Goal: Check status

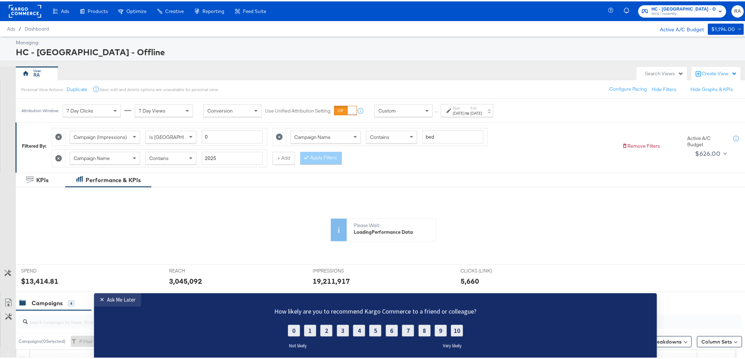
click at [482, 108] on div "End: [DATE]" at bounding box center [477, 110] width 12 height 10
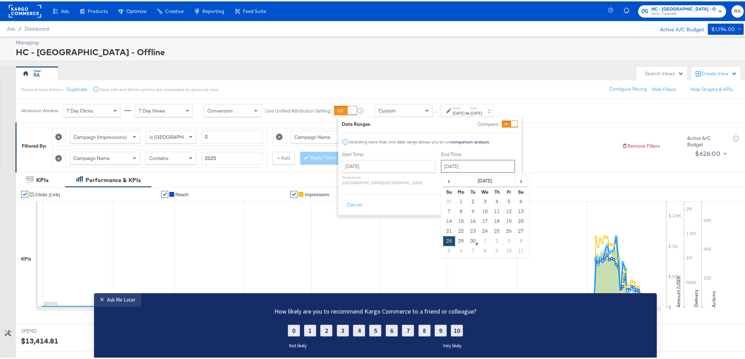
click at [455, 165] on input "[DATE]" at bounding box center [478, 165] width 74 height 13
click at [375, 161] on input "[DATE]" at bounding box center [389, 165] width 94 height 13
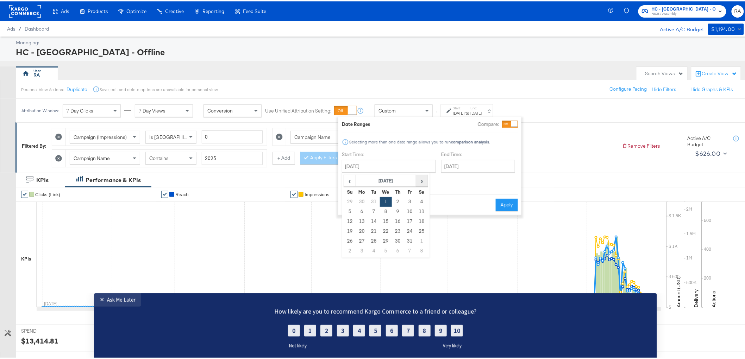
click at [421, 179] on span "›" at bounding box center [421, 179] width 11 height 11
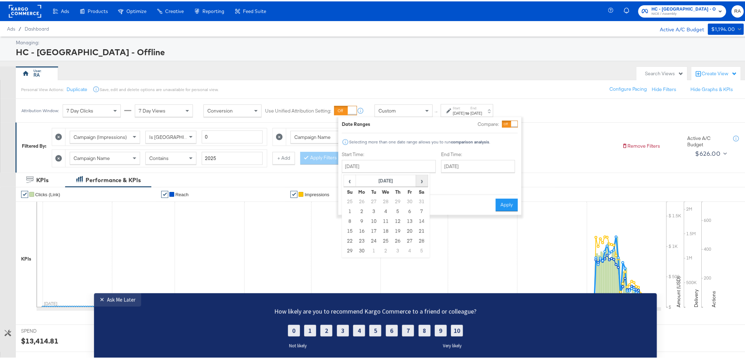
click at [421, 179] on span "›" at bounding box center [421, 179] width 11 height 11
click at [421, 180] on span "›" at bounding box center [421, 179] width 11 height 11
click at [359, 200] on td "1" at bounding box center [362, 201] width 12 height 10
type input "[DATE]"
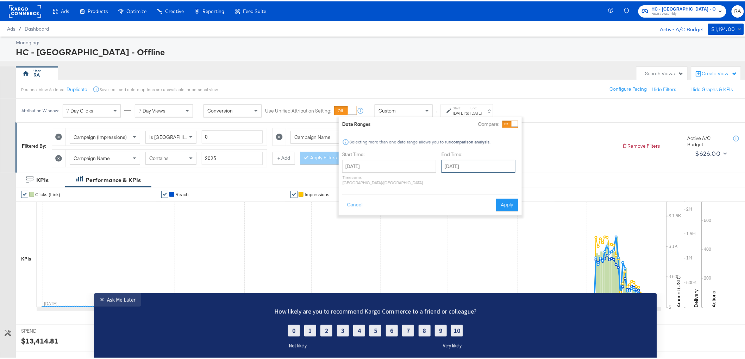
click at [487, 165] on input "[DATE]" at bounding box center [478, 165] width 74 height 13
click at [467, 240] on td "30" at bounding box center [473, 240] width 12 height 10
type input "[DATE]"
click at [496, 197] on button "Apply" at bounding box center [507, 203] width 22 height 13
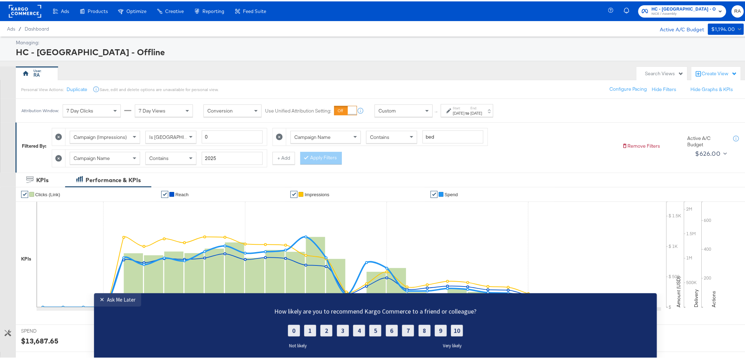
scroll to position [78, 0]
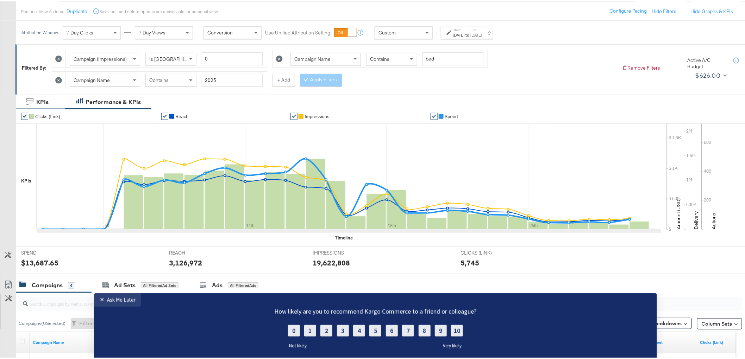
click at [41, 100] on div "KPIs" at bounding box center [42, 101] width 12 height 8
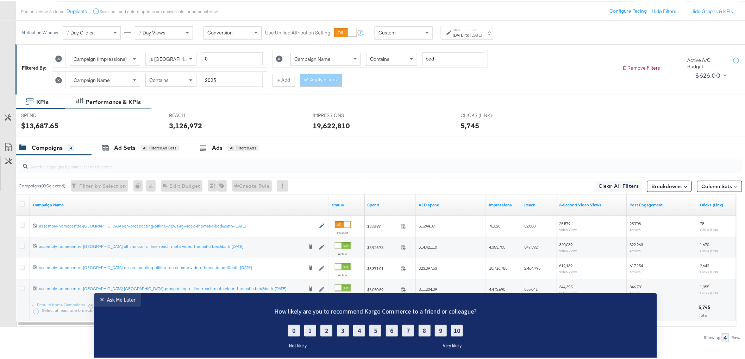
click at [112, 100] on div "Performance & KPIs" at bounding box center [113, 101] width 55 height 8
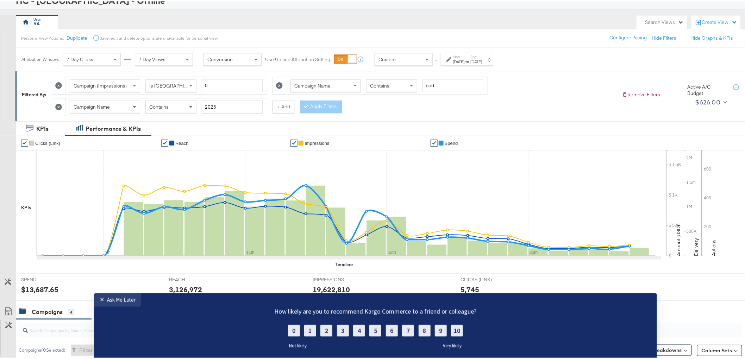
scroll to position [39, 0]
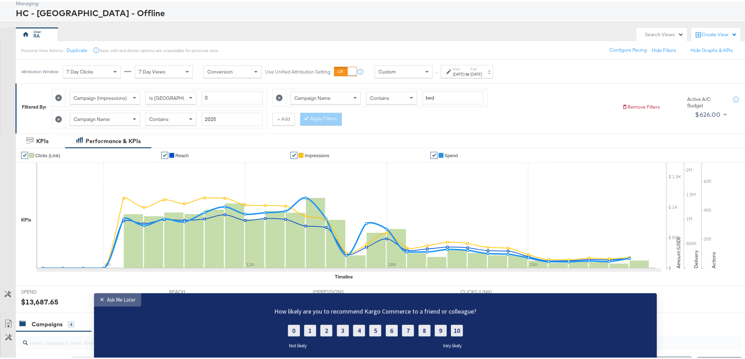
click at [111, 298] on div "Ask Me Later" at bounding box center [121, 299] width 29 height 7
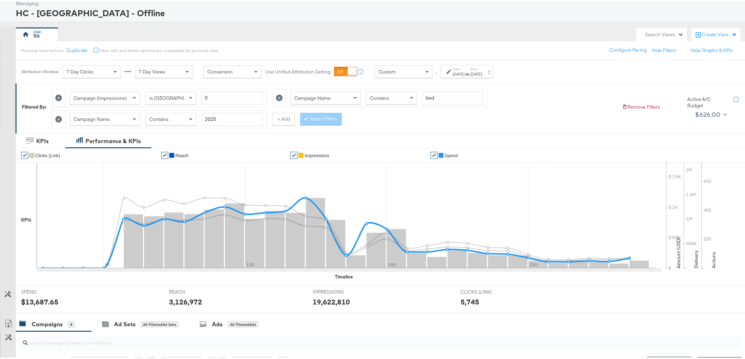
click at [446, 151] on li "✔ Spend" at bounding box center [493, 154] width 124 height 14
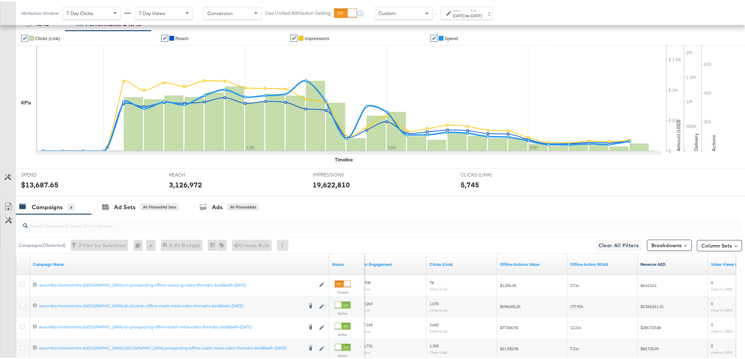
scroll to position [195, 0]
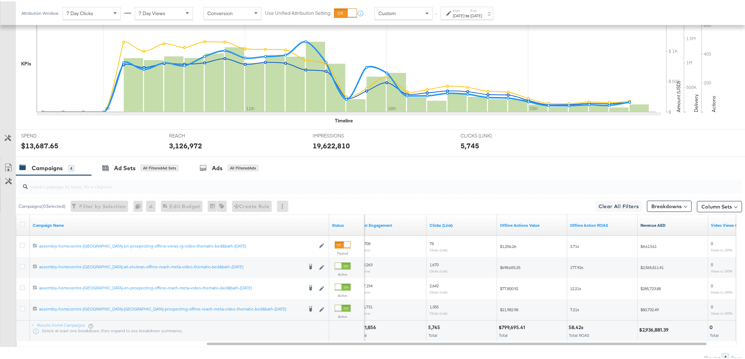
click at [656, 225] on link "Revenue AED" at bounding box center [673, 224] width 65 height 6
click at [656, 225] on link "Revenue AED ↓" at bounding box center [673, 224] width 65 height 6
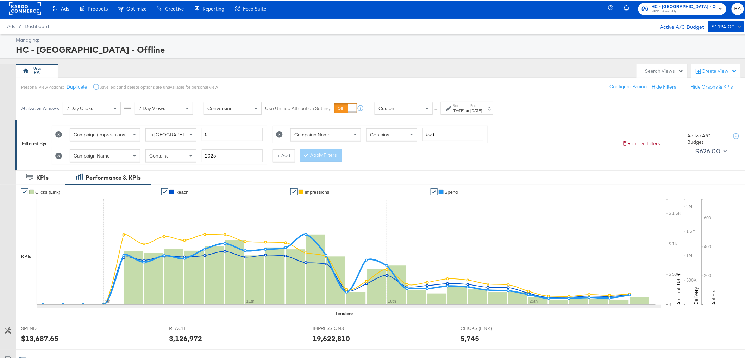
scroll to position [0, 0]
